Goal: Task Accomplishment & Management: Complete application form

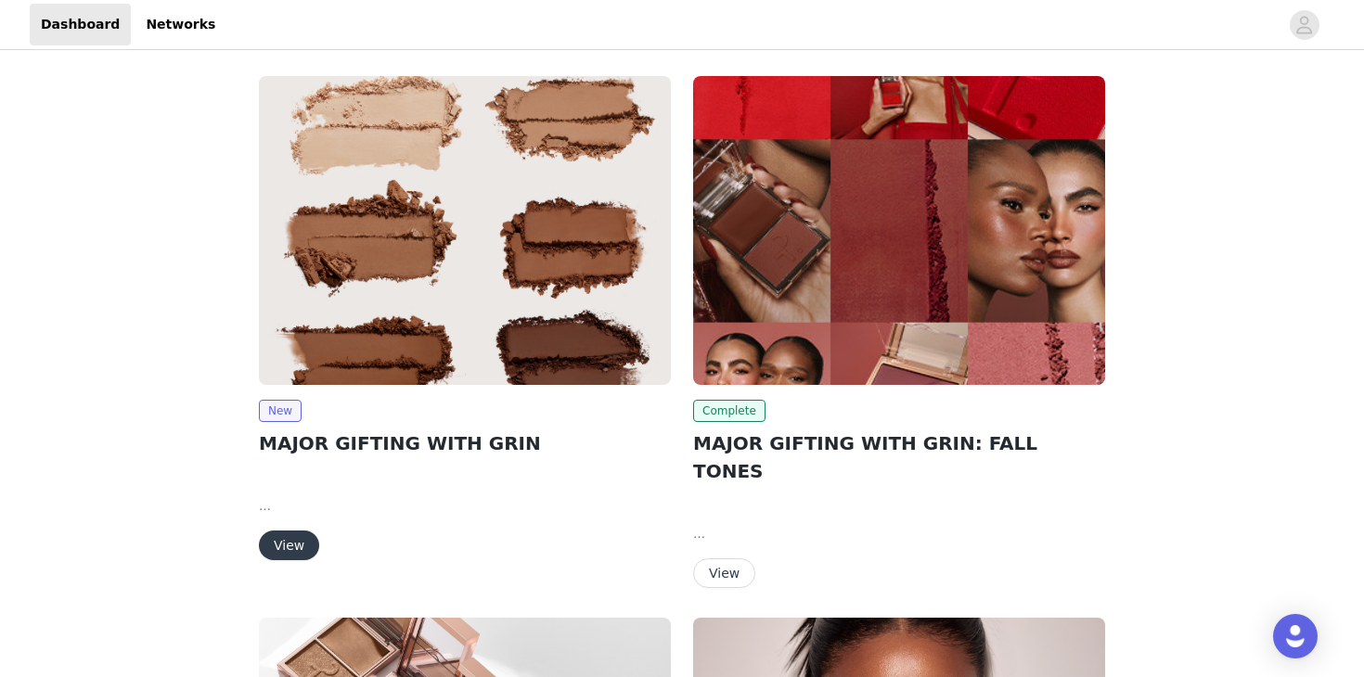
click at [289, 543] on button "View" at bounding box center [289, 546] width 60 height 30
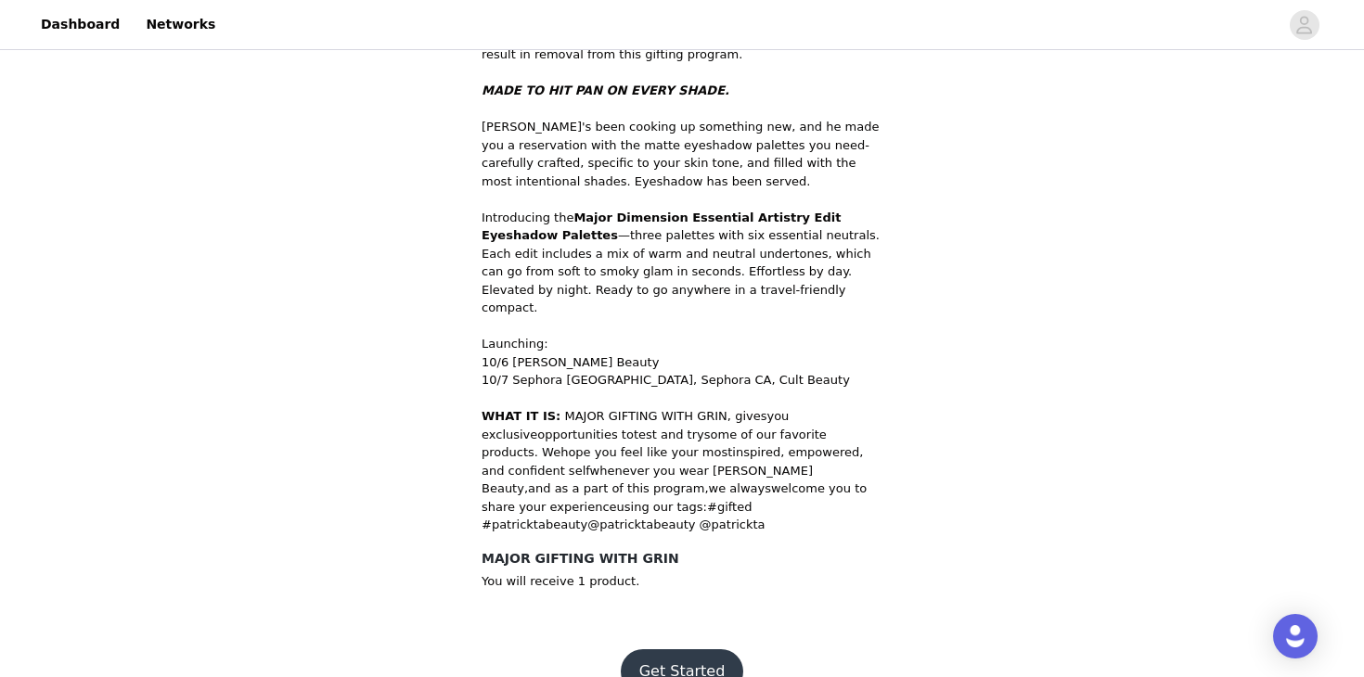
scroll to position [636, 0]
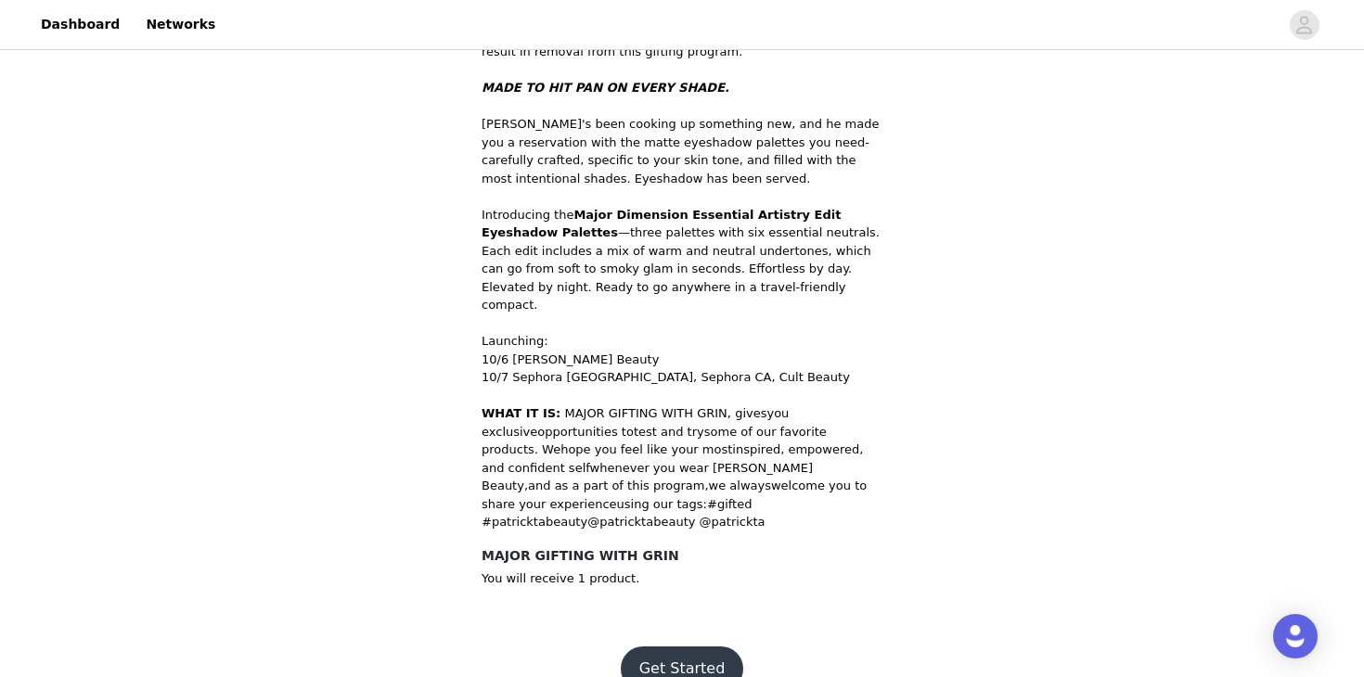
click at [683, 647] on button "Get Started" at bounding box center [682, 669] width 123 height 45
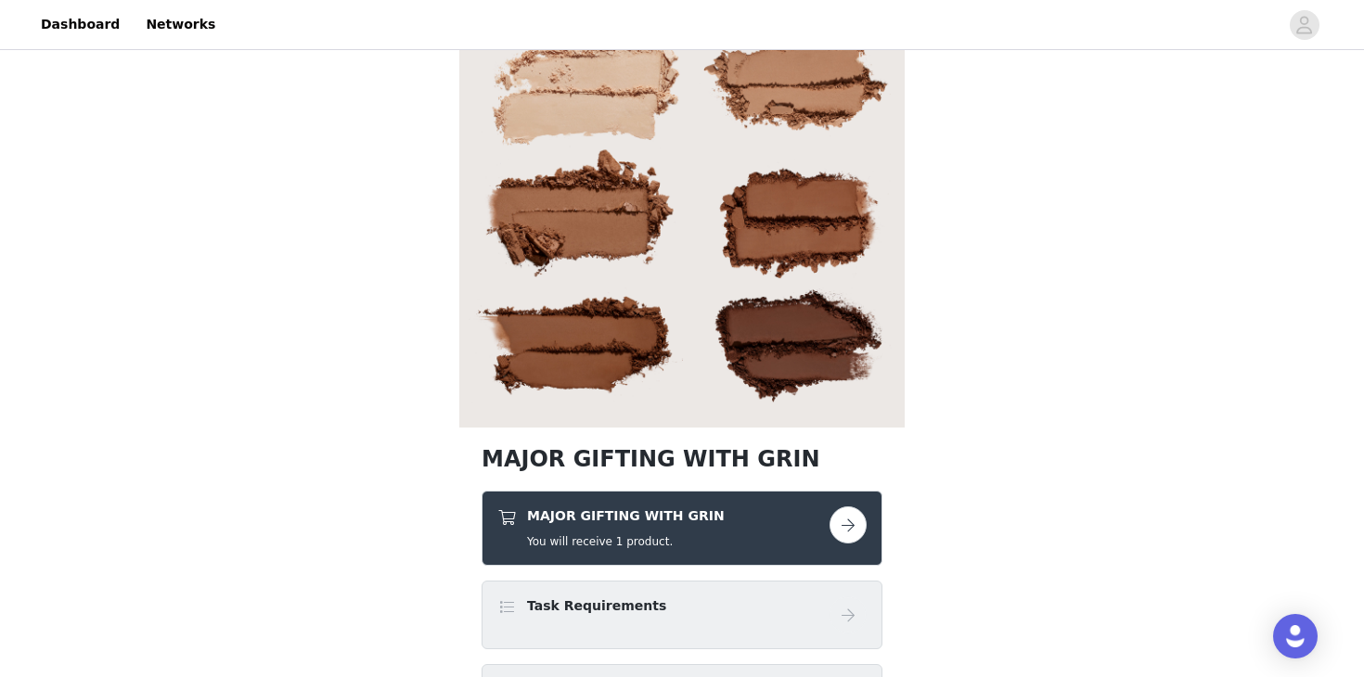
scroll to position [74, 0]
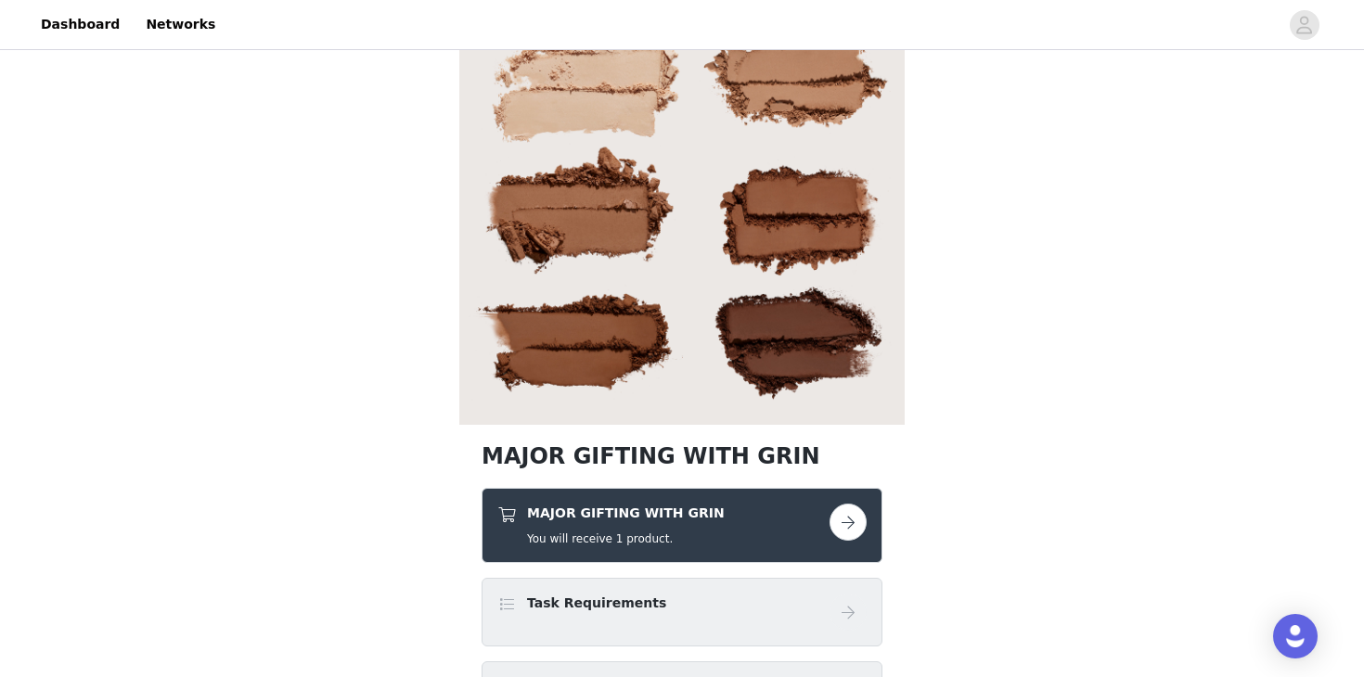
click at [858, 525] on button "button" at bounding box center [848, 522] width 37 height 37
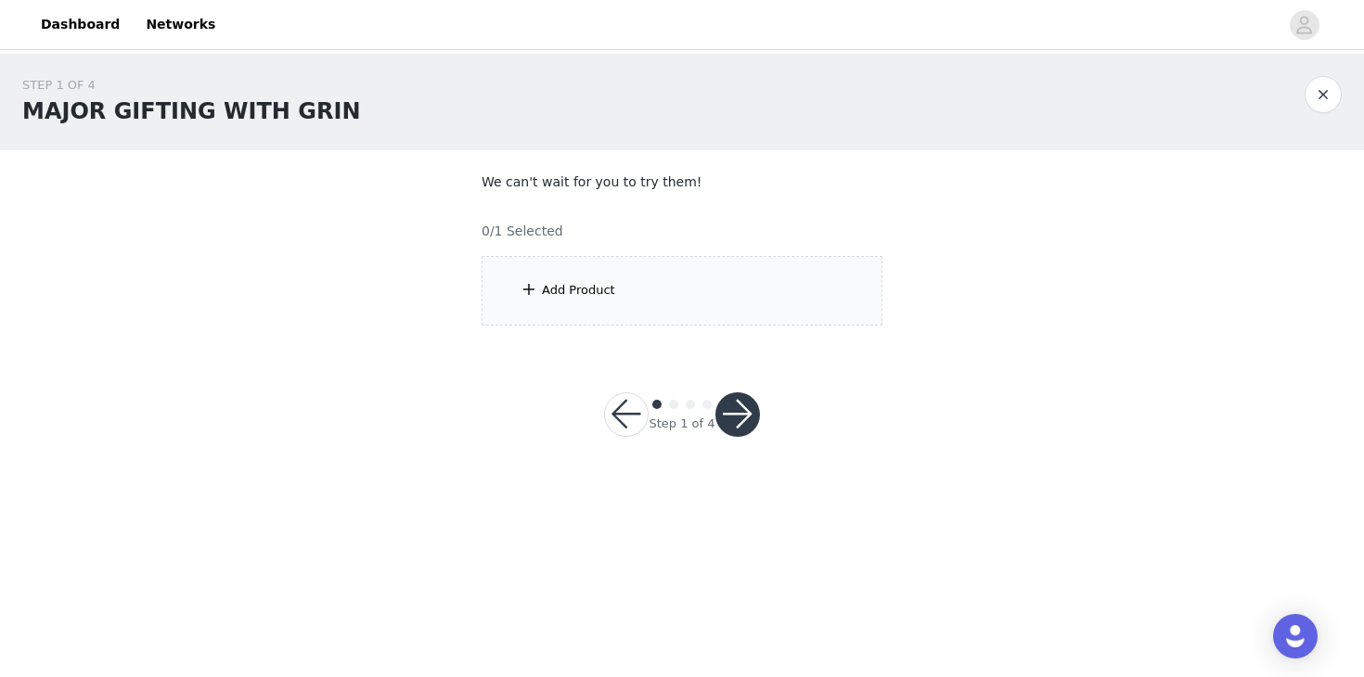
click at [684, 313] on div "Add Product" at bounding box center [682, 291] width 401 height 70
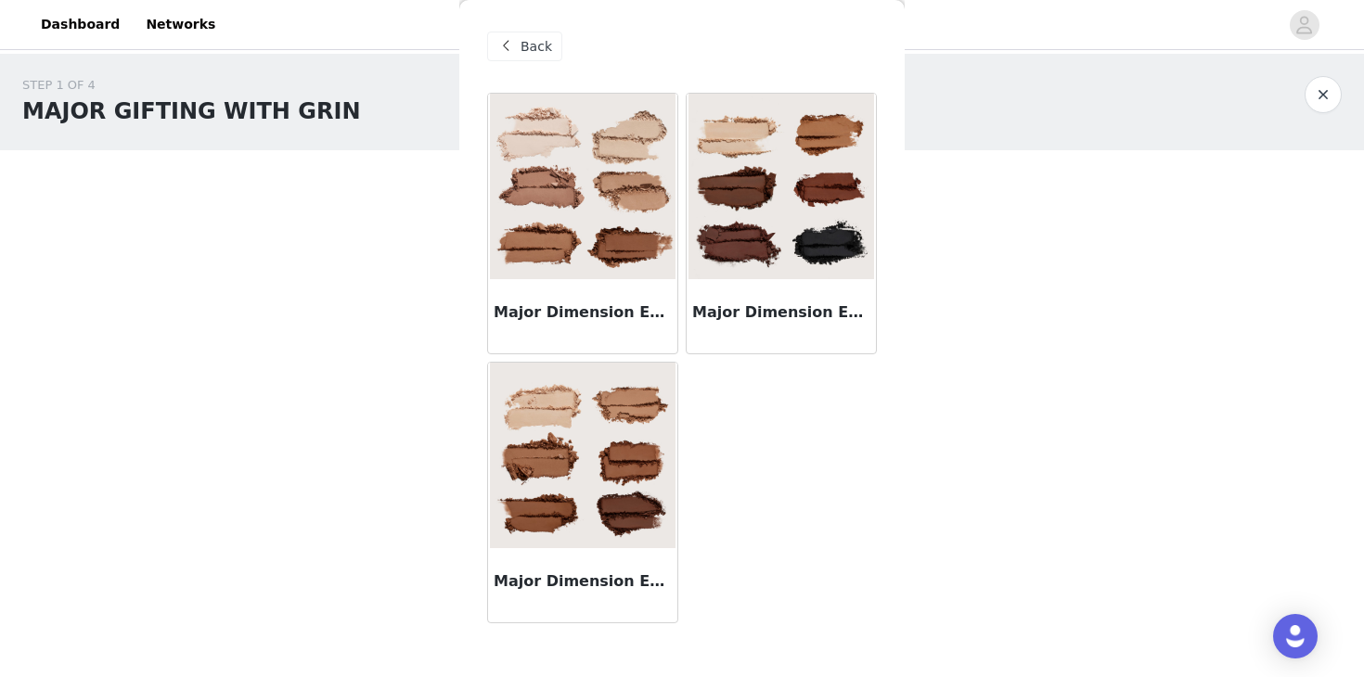
click at [576, 315] on h3 "Major Dimension Essential Artistry Edit Eyeshadow Palette - Light" at bounding box center [583, 313] width 178 height 22
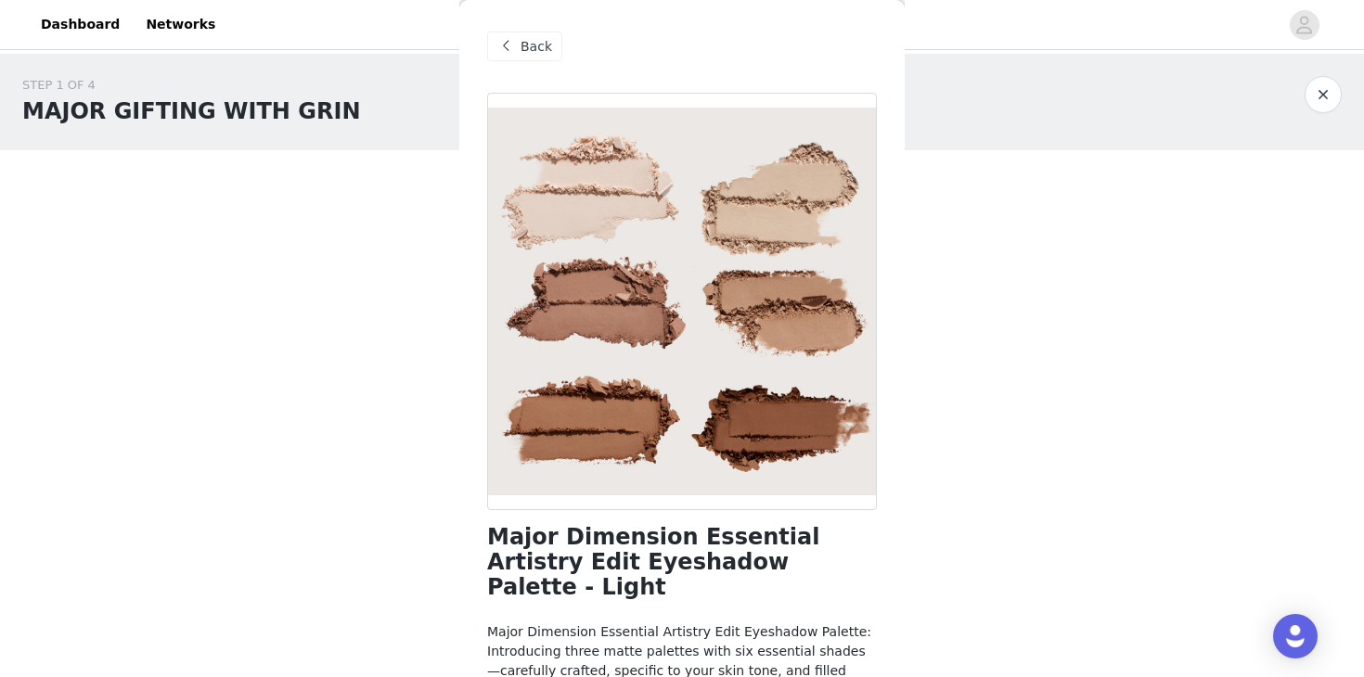
click at [518, 32] on div "Back" at bounding box center [524, 47] width 75 height 30
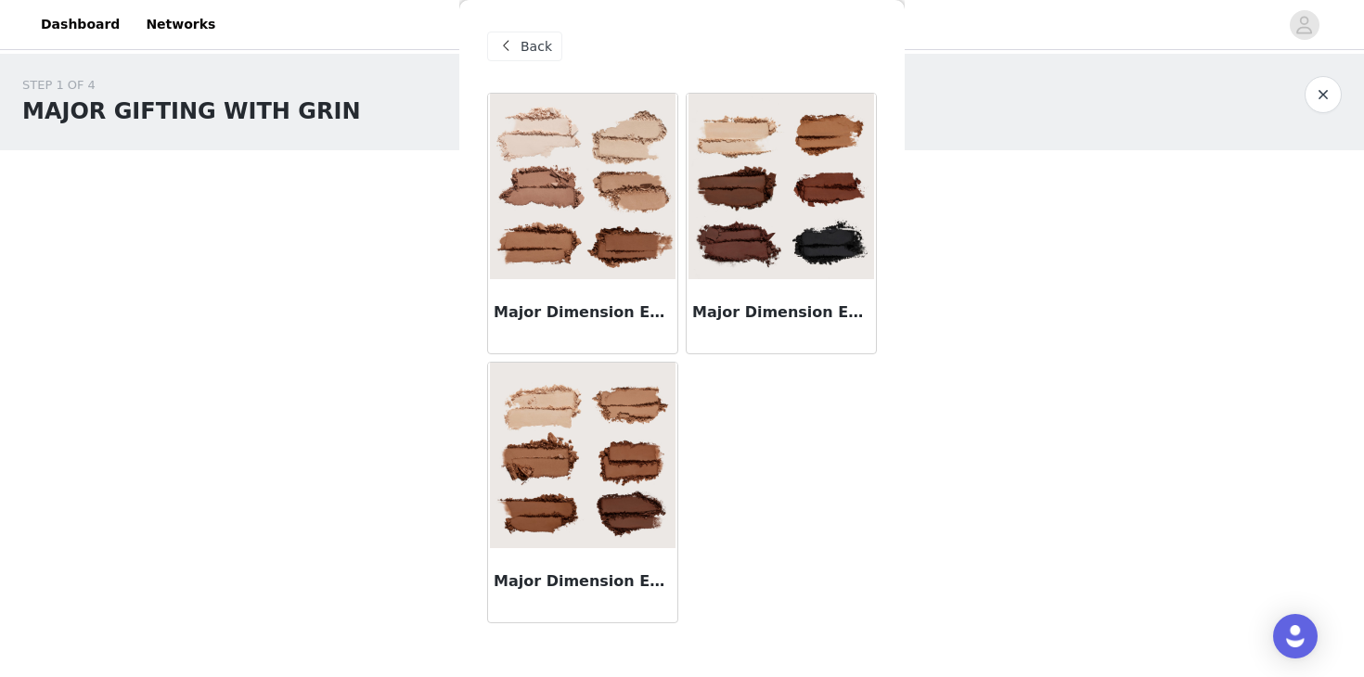
click at [539, 49] on span "Back" at bounding box center [537, 46] width 32 height 19
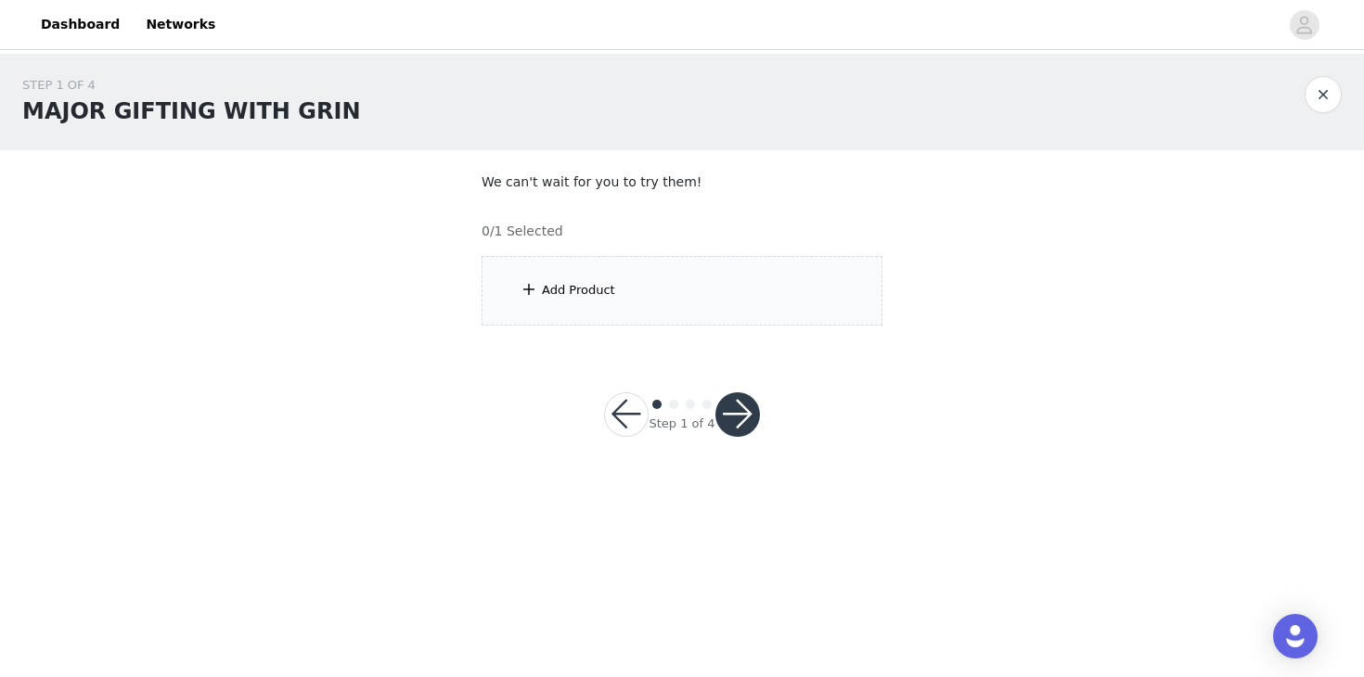
click at [639, 420] on button "button" at bounding box center [626, 415] width 45 height 45
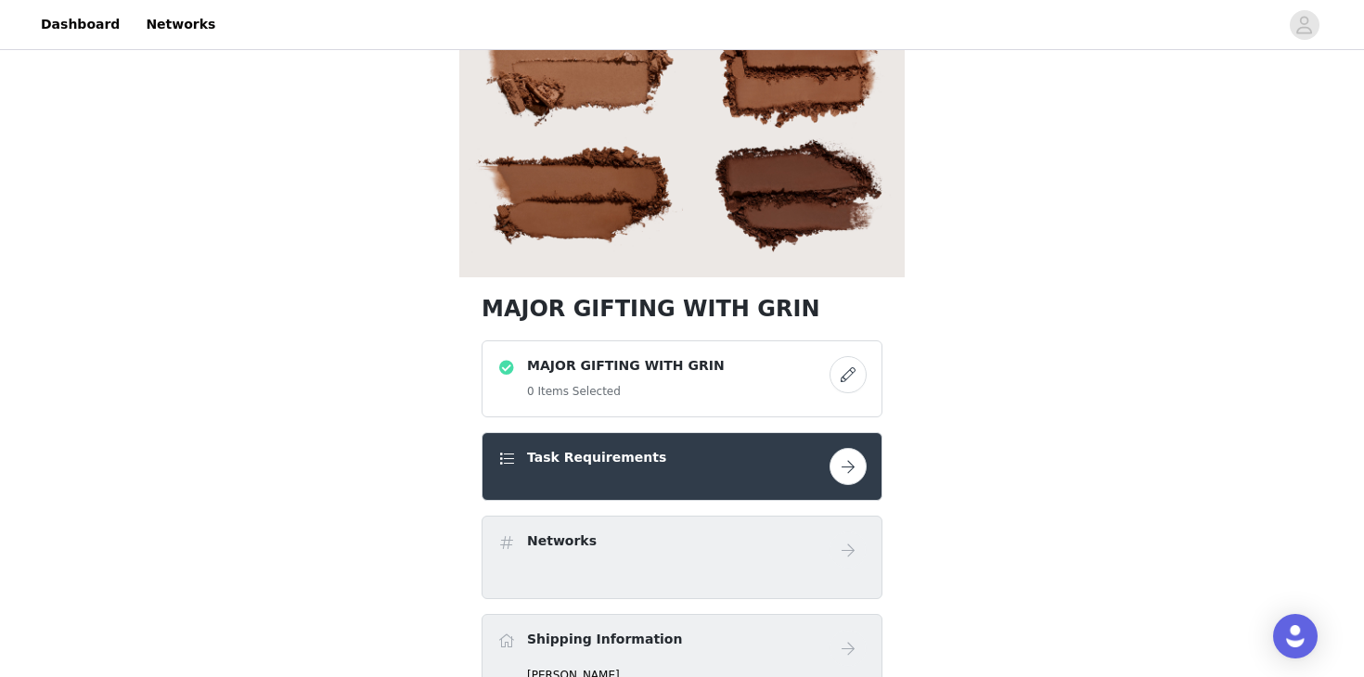
scroll to position [223, 0]
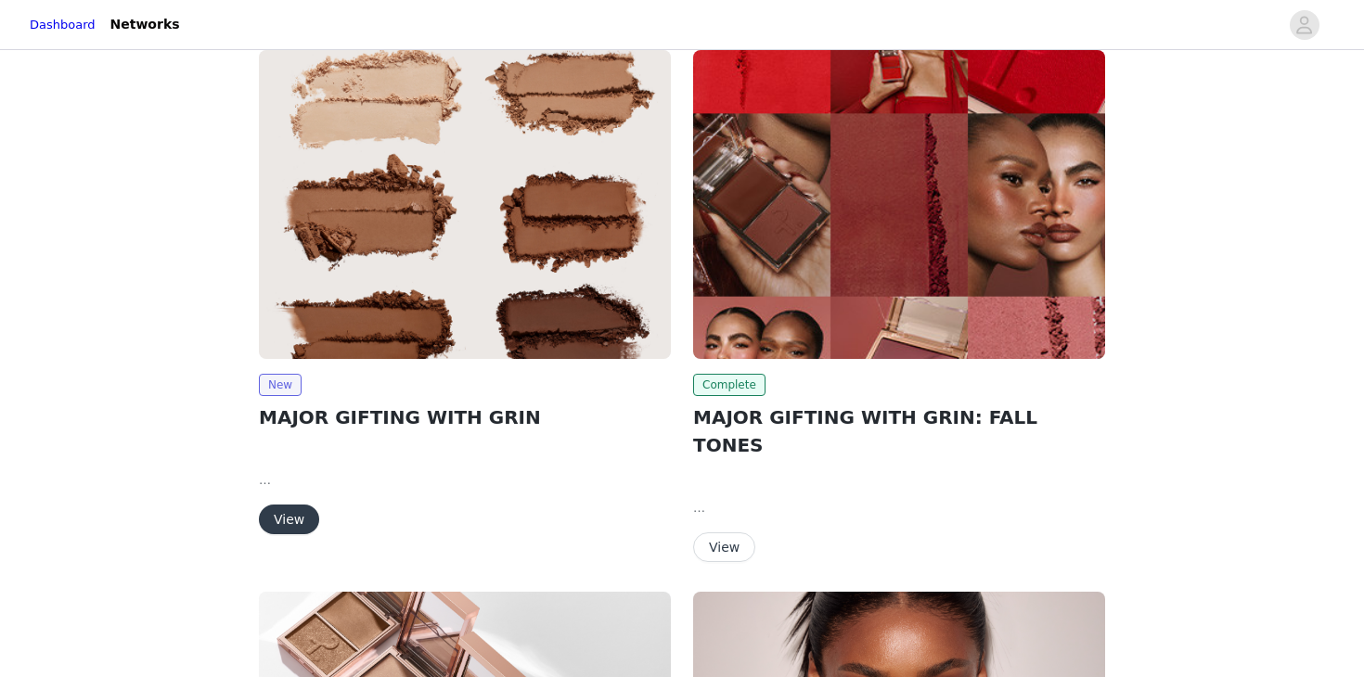
scroll to position [37, 0]
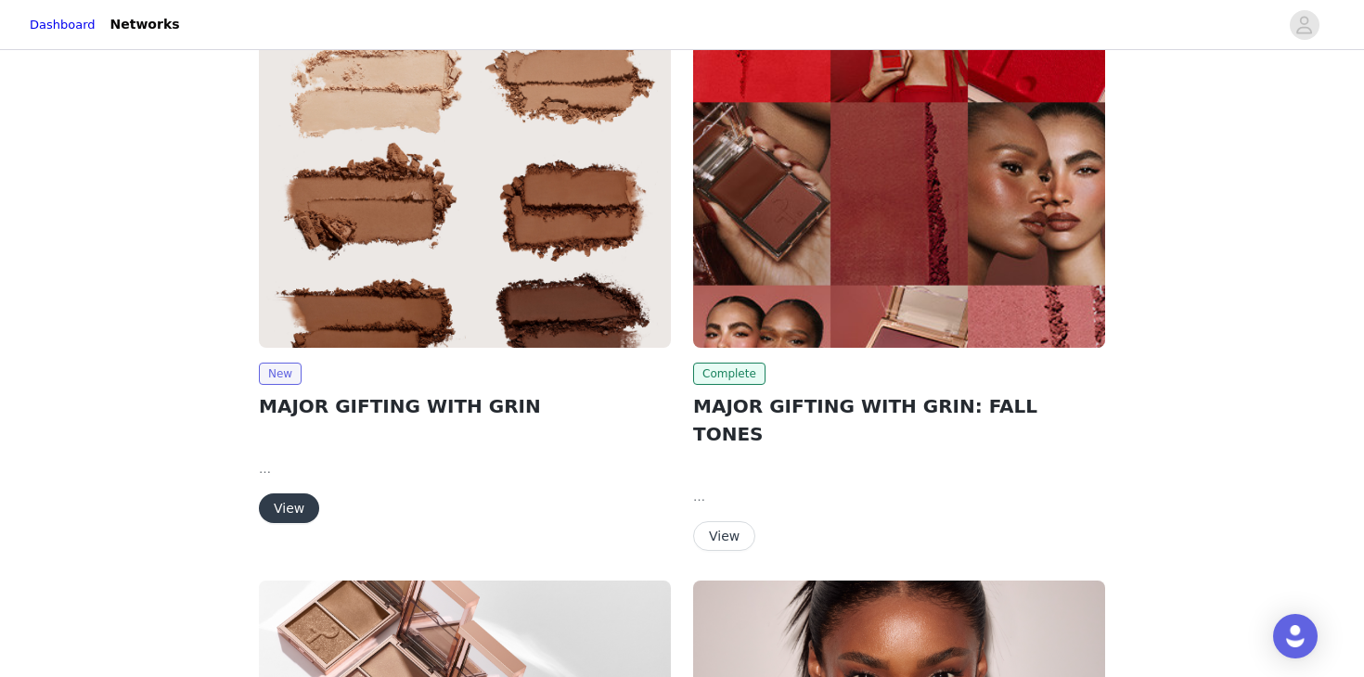
click at [290, 502] on button "View" at bounding box center [289, 509] width 60 height 30
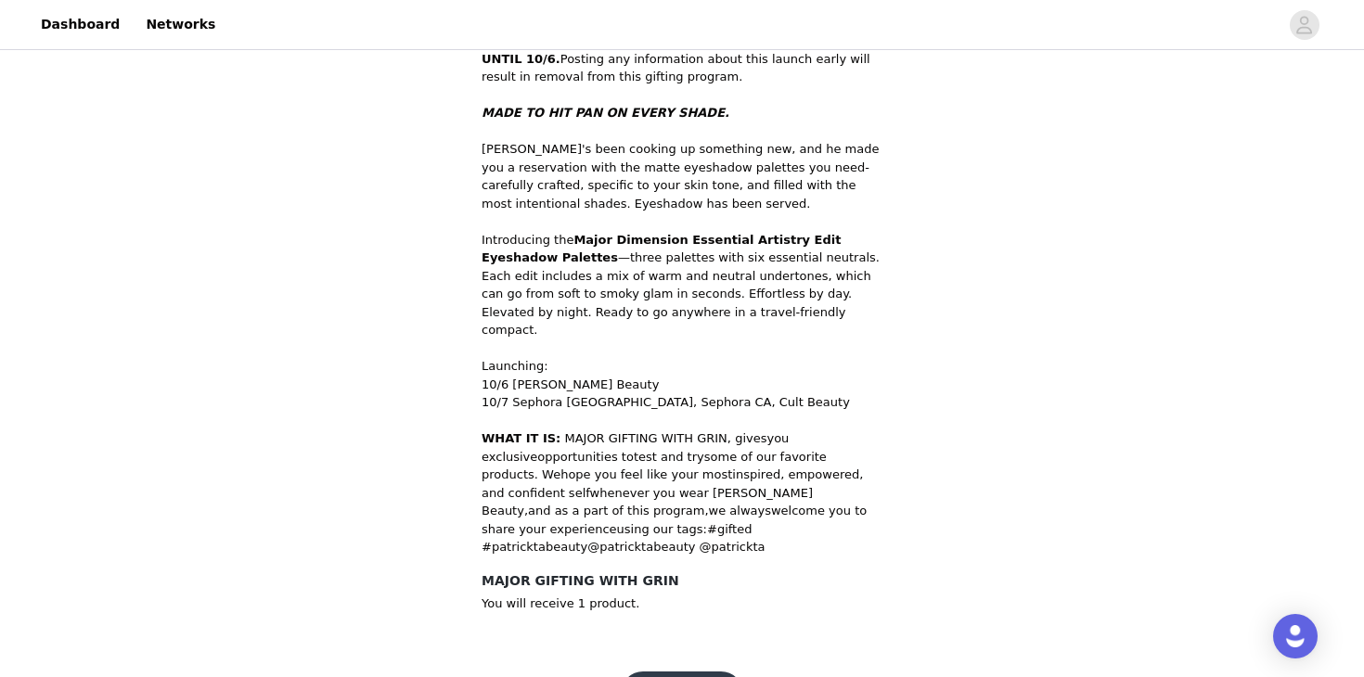
scroll to position [636, 0]
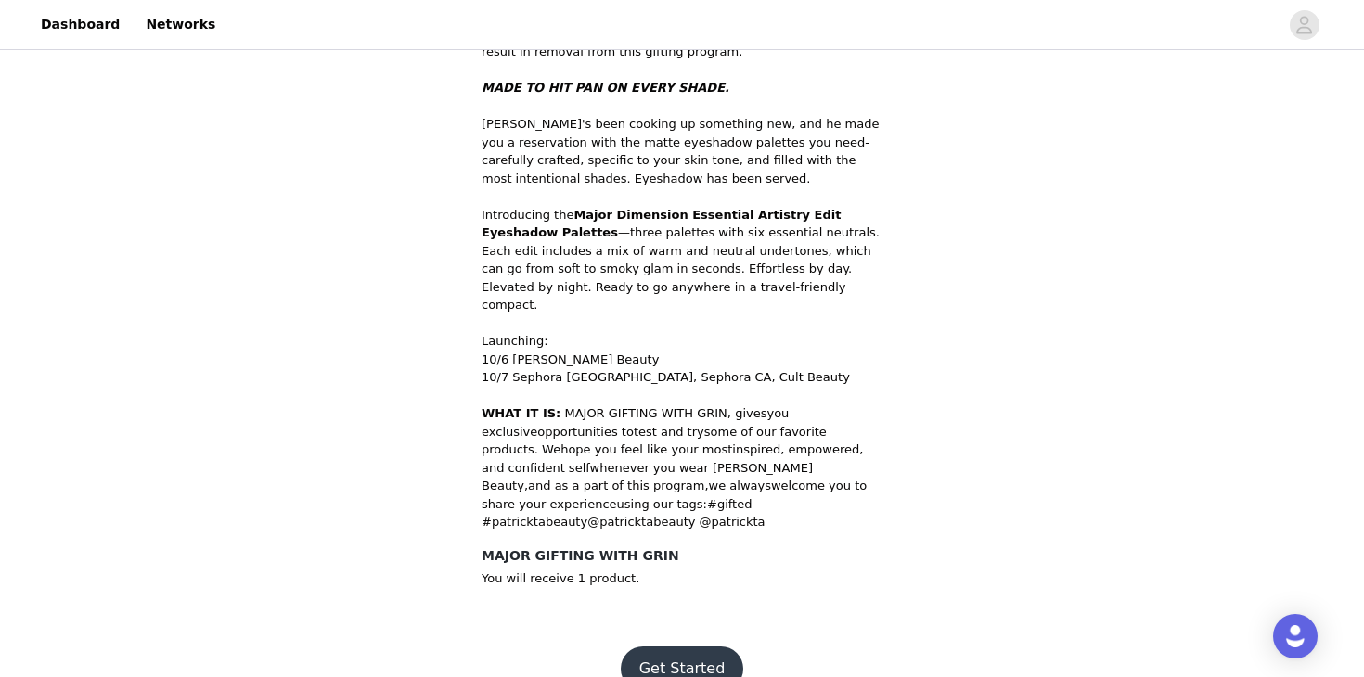
click at [667, 647] on button "Get Started" at bounding box center [682, 669] width 123 height 45
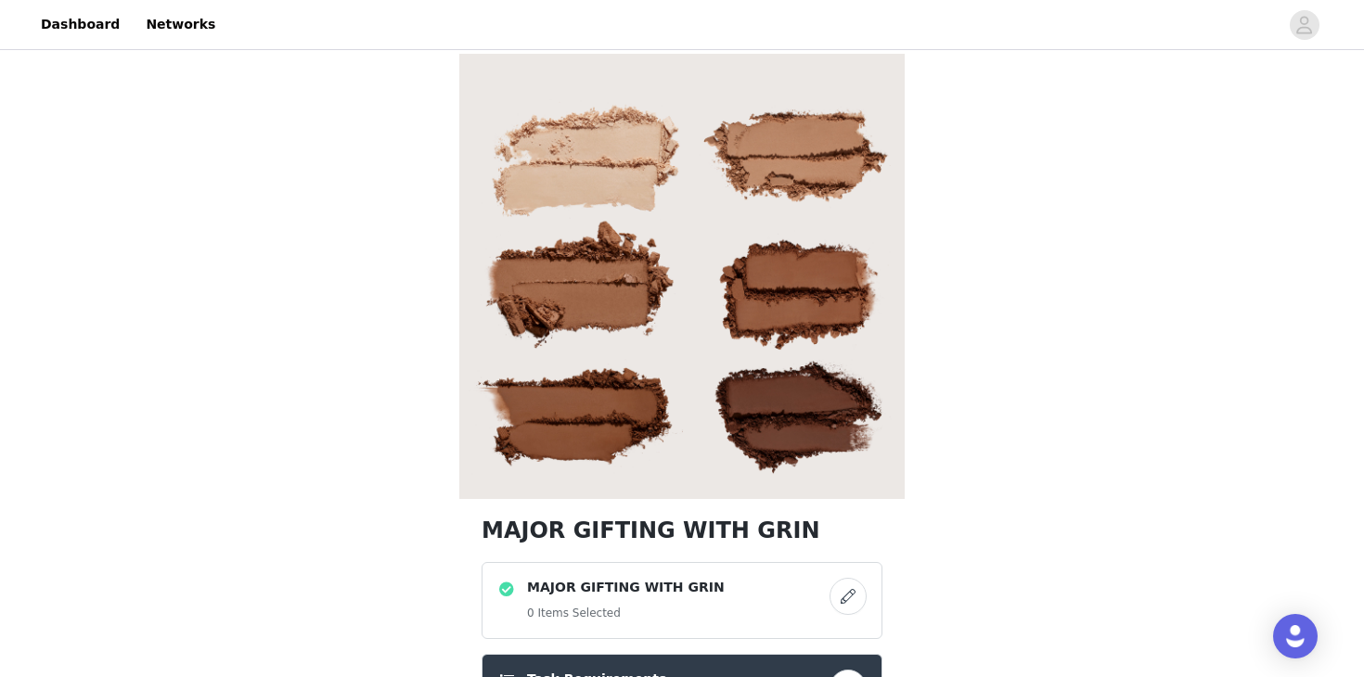
scroll to position [37, 0]
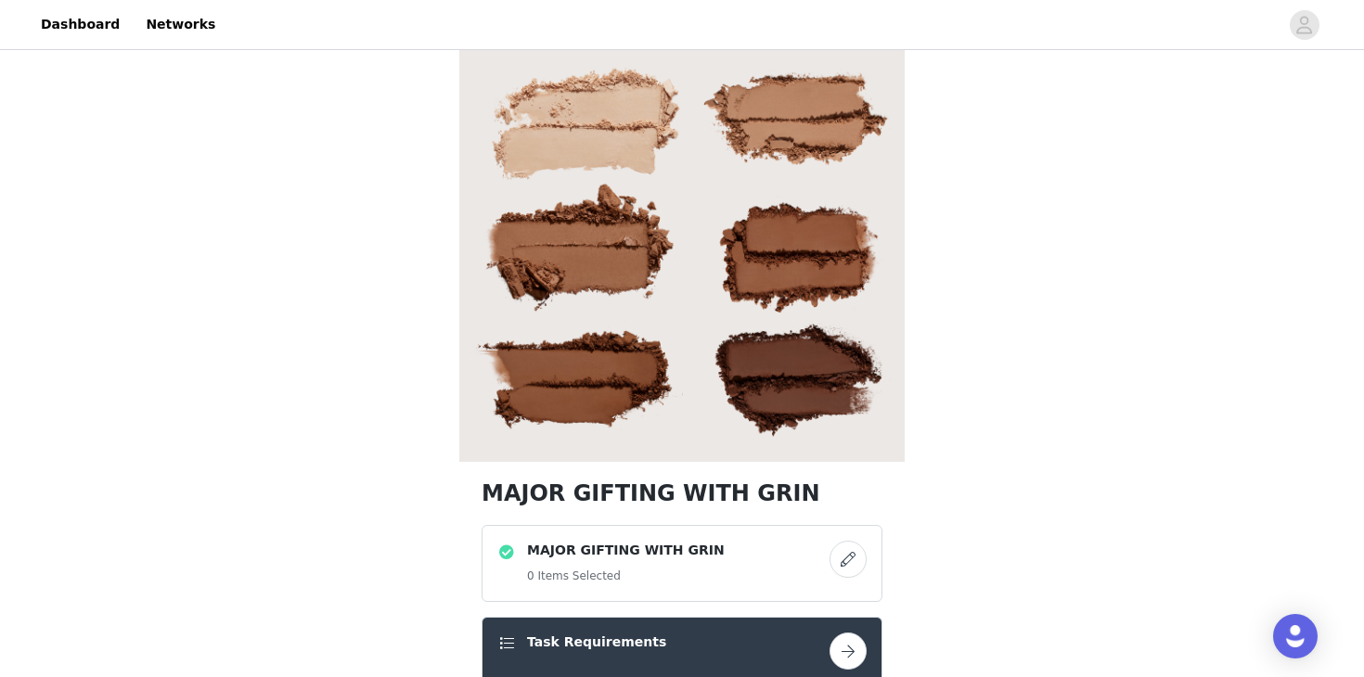
click at [848, 647] on button "button" at bounding box center [848, 651] width 37 height 37
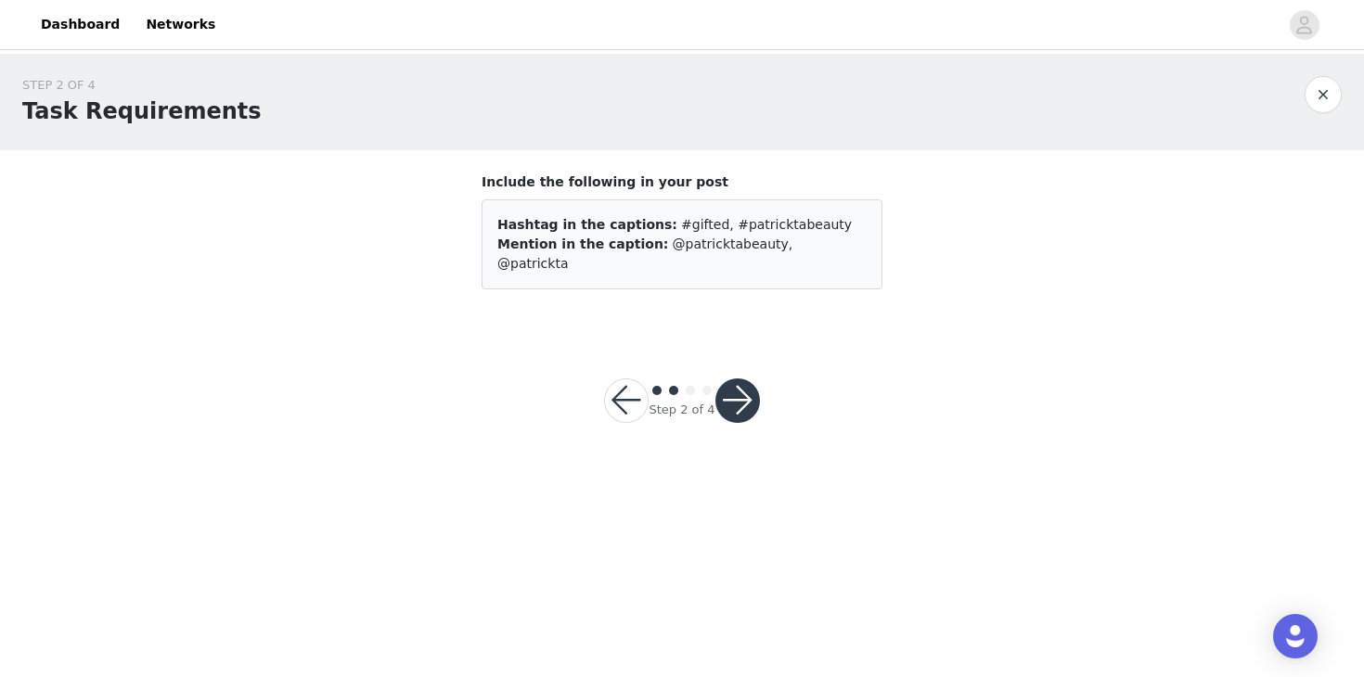
click at [622, 379] on button "button" at bounding box center [626, 401] width 45 height 45
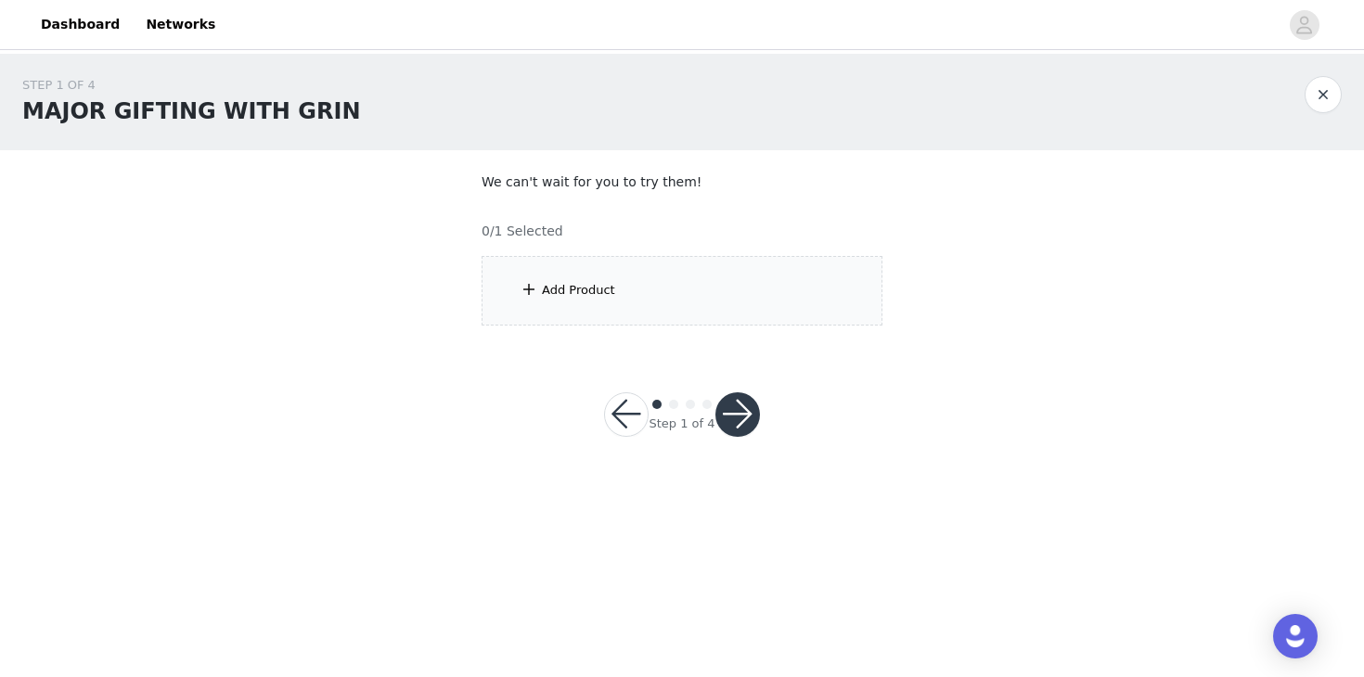
click at [554, 293] on div "Add Product" at bounding box center [578, 290] width 73 height 19
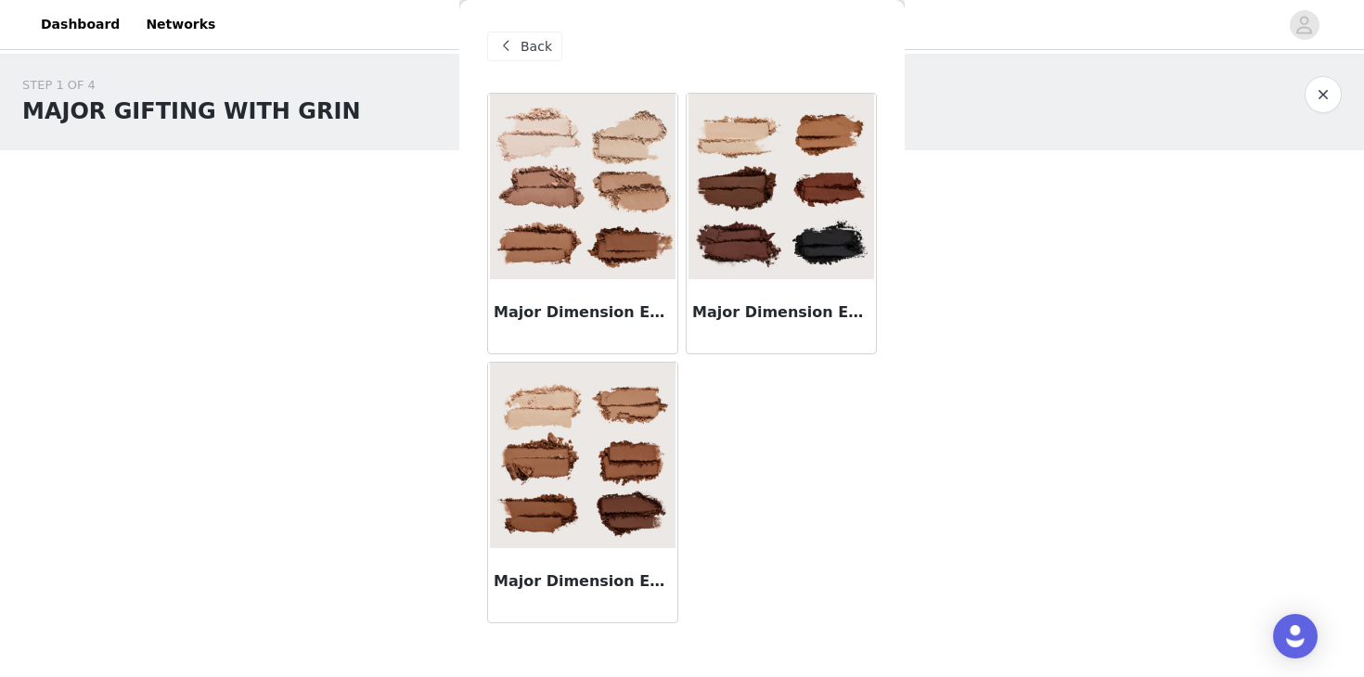
click at [759, 302] on h3 "Major Dimension Essential Artistry Edit Eyeshadow Palette - Deep" at bounding box center [781, 313] width 178 height 22
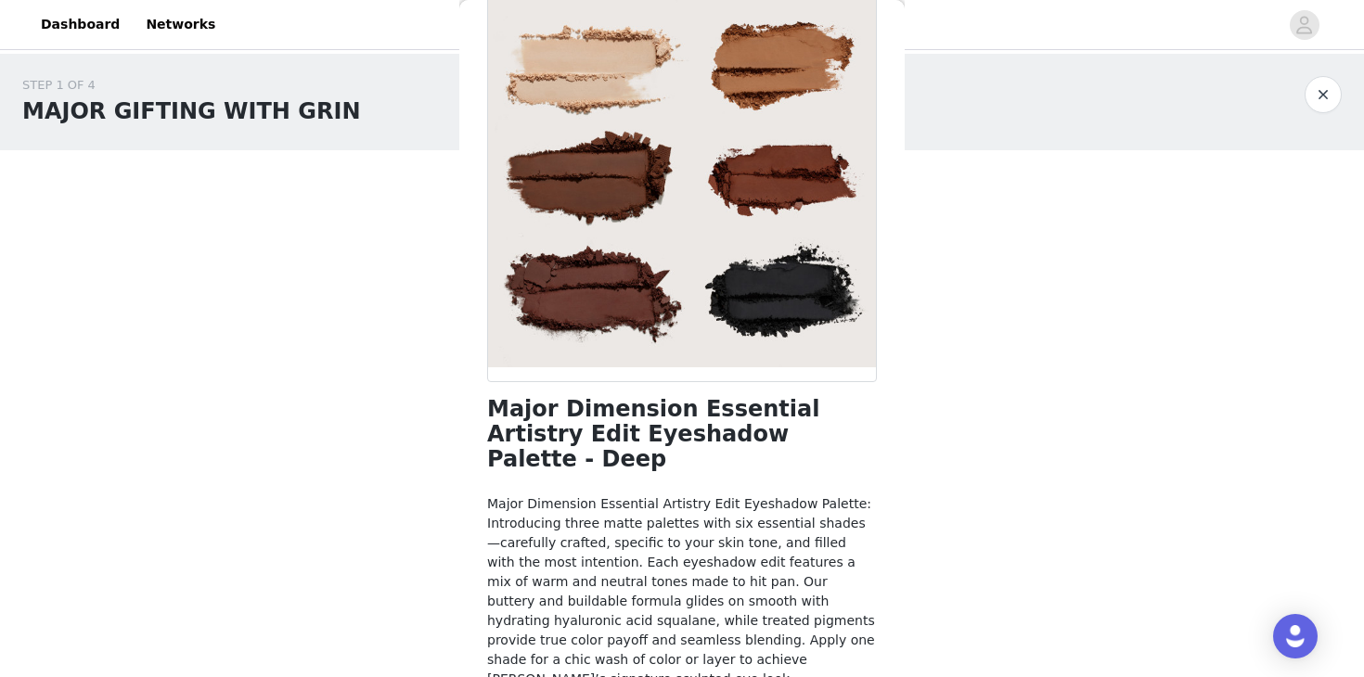
scroll to position [174, 0]
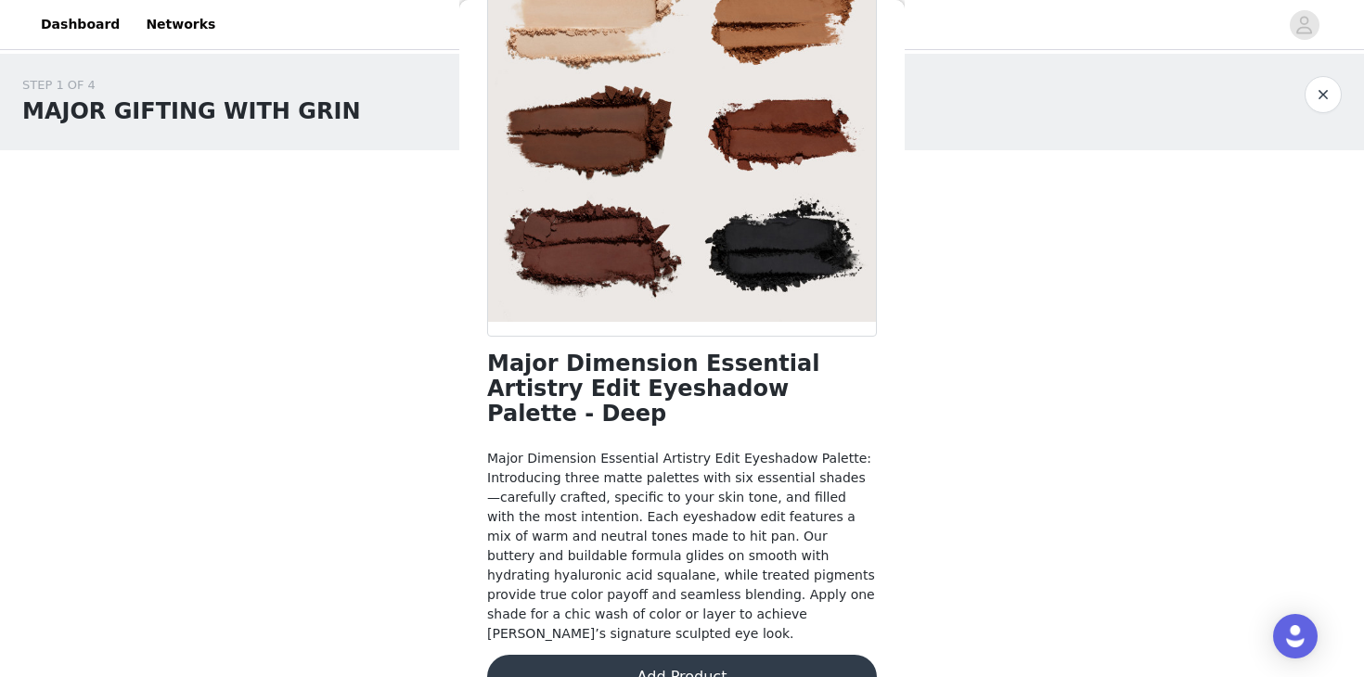
click at [767, 655] on button "Add Product" at bounding box center [682, 677] width 390 height 45
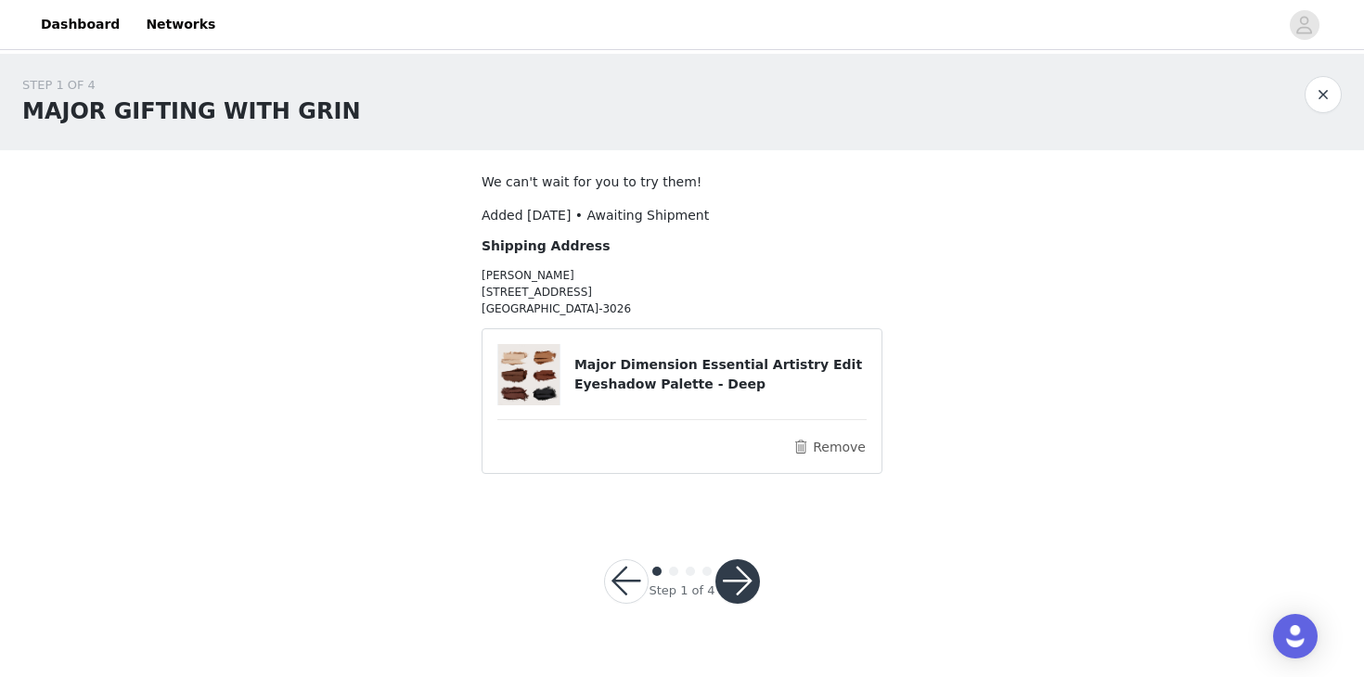
click at [755, 563] on div at bounding box center [738, 582] width 45 height 45
click at [750, 567] on button "button" at bounding box center [738, 582] width 45 height 45
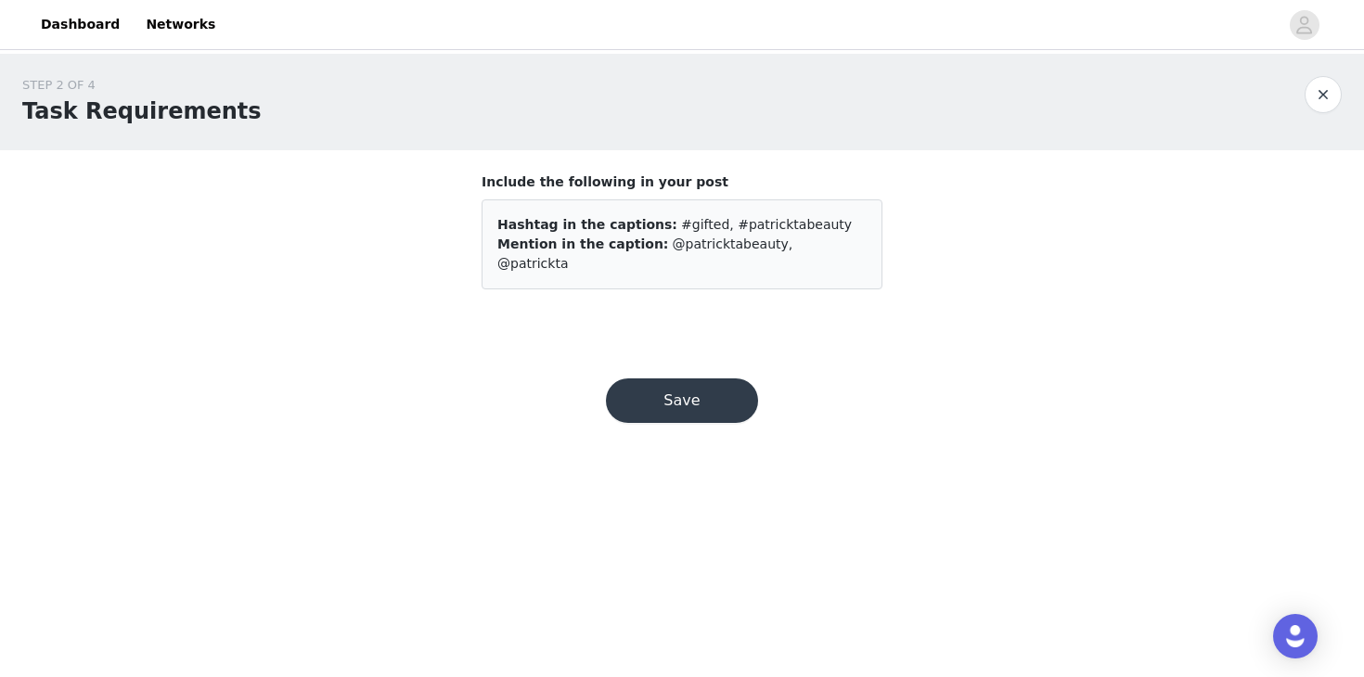
click at [709, 379] on button "Save" at bounding box center [682, 401] width 152 height 45
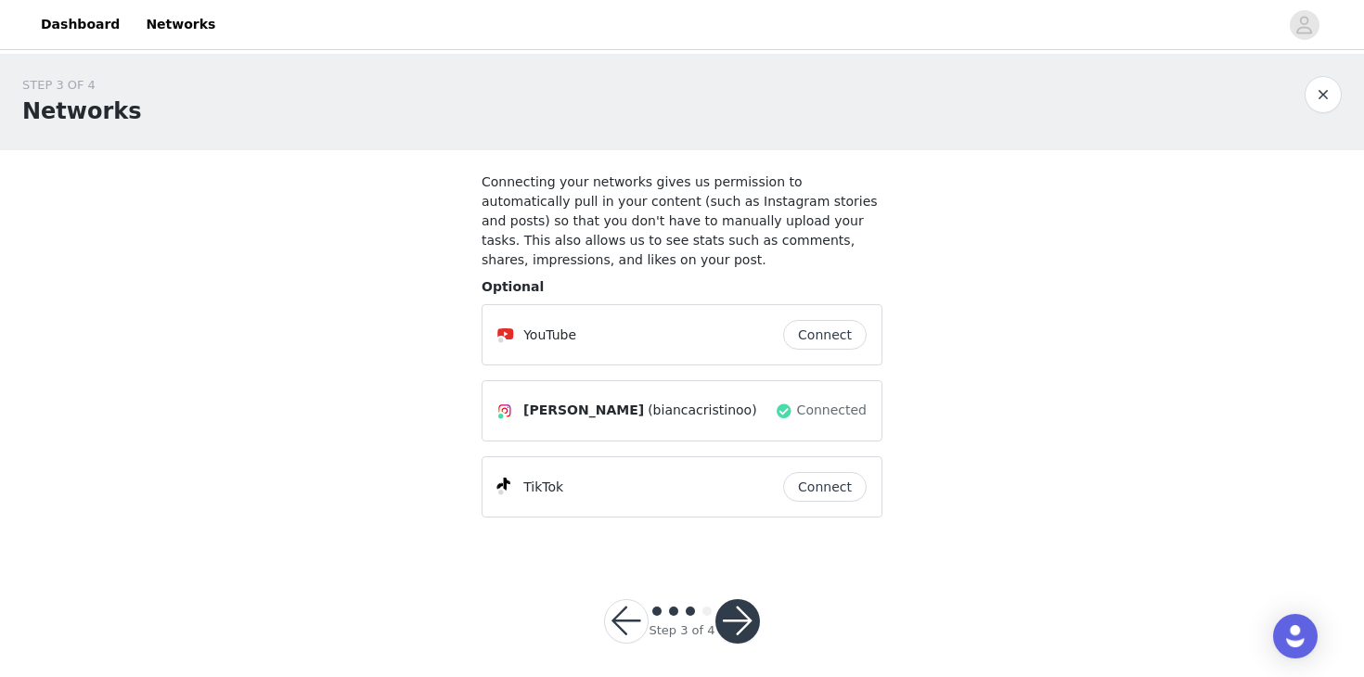
click at [726, 613] on button "button" at bounding box center [738, 622] width 45 height 45
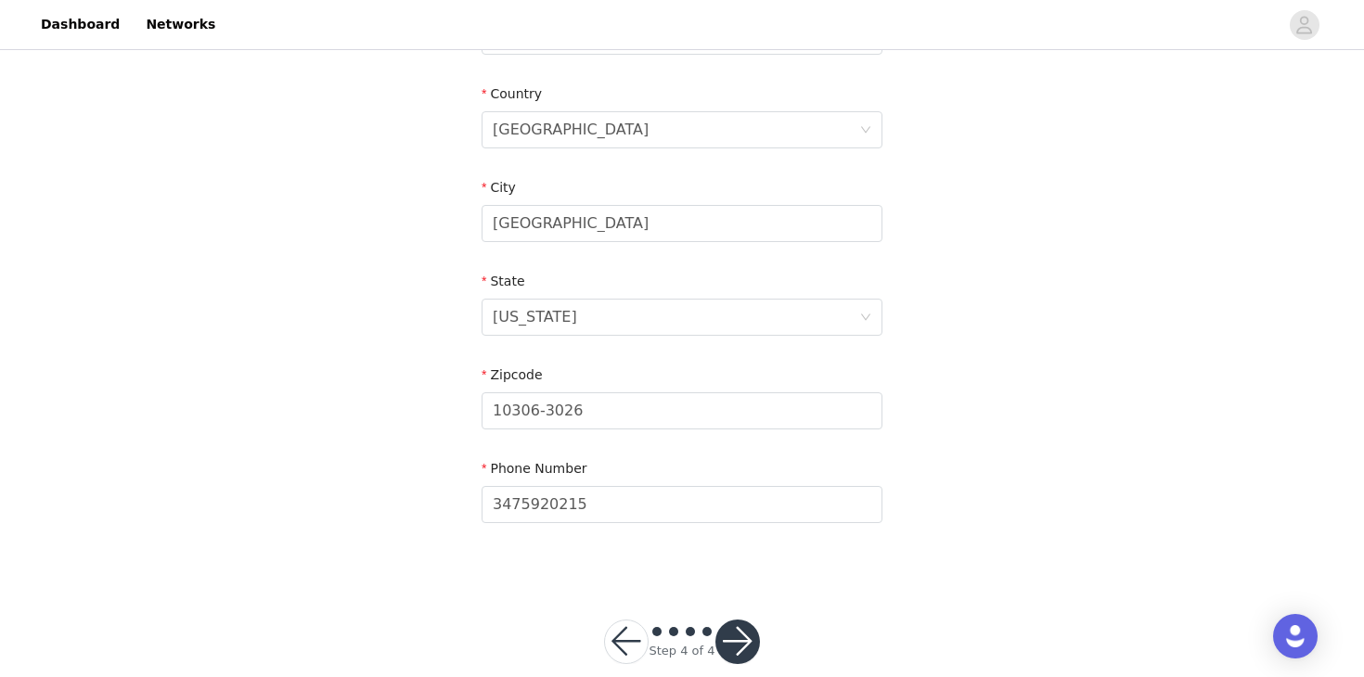
scroll to position [587, 0]
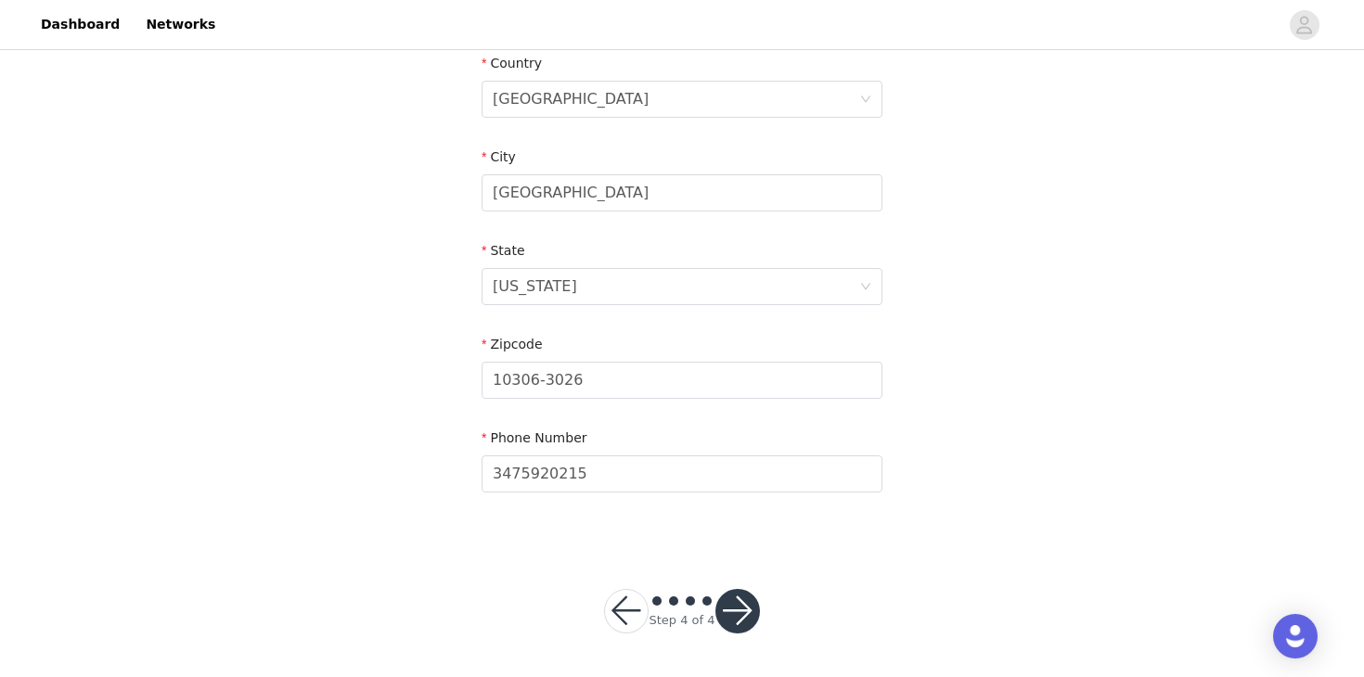
click at [737, 610] on button "button" at bounding box center [738, 611] width 45 height 45
